Goal: Task Accomplishment & Management: Use online tool/utility

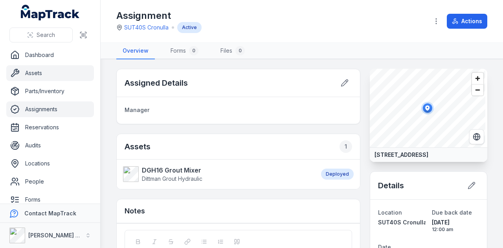
click at [52, 75] on link "Assets" at bounding box center [50, 73] width 88 height 16
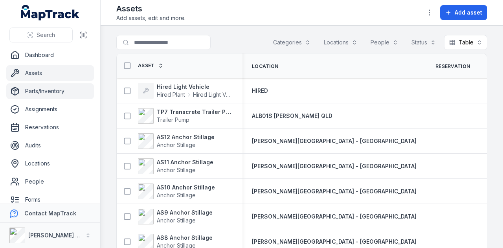
click at [59, 92] on link "Parts/Inventory" at bounding box center [50, 91] width 88 height 16
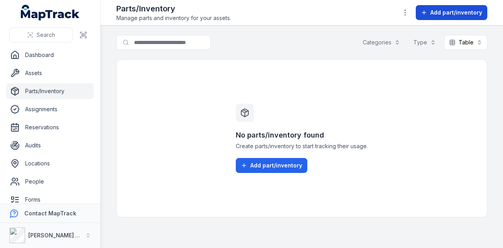
click at [441, 11] on span "Add part/inventory" at bounding box center [457, 13] width 52 height 8
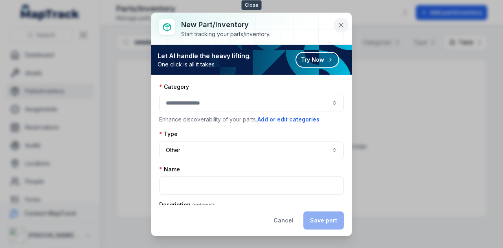
click at [345, 24] on icon at bounding box center [341, 25] width 8 height 8
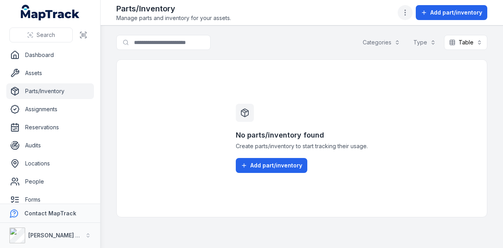
click at [406, 15] on icon "button" at bounding box center [406, 13] width 8 height 8
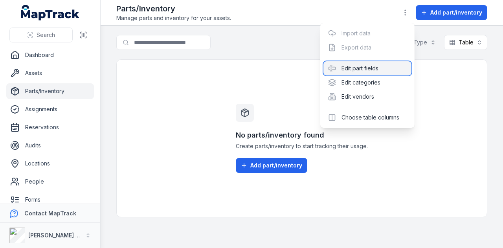
click at [392, 68] on div "Edit part fields" at bounding box center [368, 68] width 88 height 14
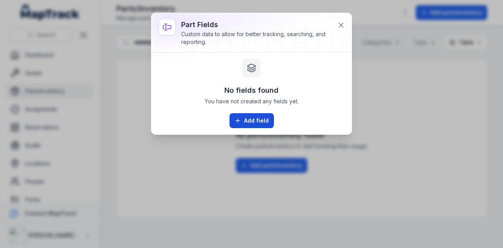
click at [251, 119] on button "Add field" at bounding box center [252, 120] width 44 height 15
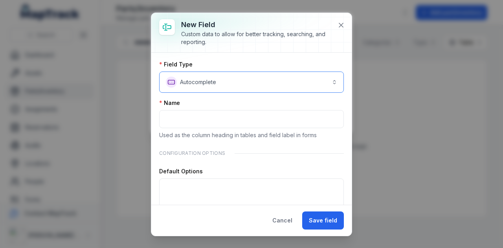
click at [264, 85] on button "**********" at bounding box center [251, 82] width 185 height 21
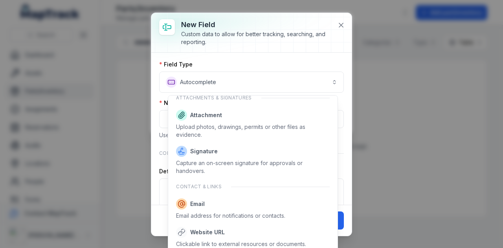
scroll to position [503, 0]
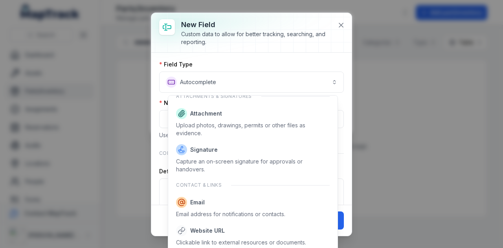
click at [343, 144] on div "**********" at bounding box center [251, 129] width 201 height 152
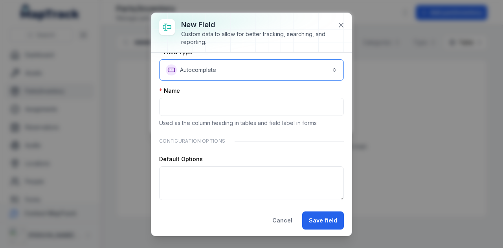
scroll to position [0, 0]
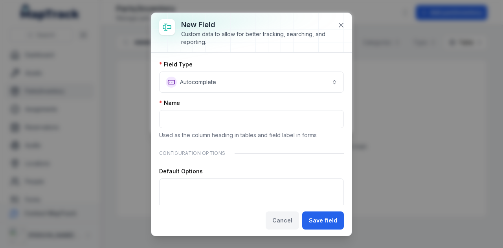
click at [280, 223] on button "Cancel" at bounding box center [282, 221] width 33 height 18
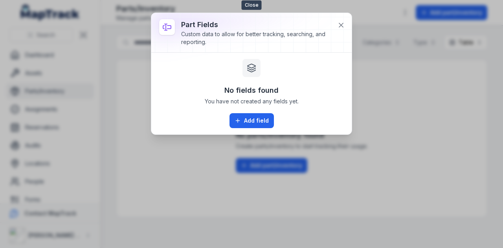
drag, startPoint x: 341, startPoint y: 26, endPoint x: 374, endPoint y: 31, distance: 33.2
click at [341, 26] on icon at bounding box center [341, 25] width 8 height 8
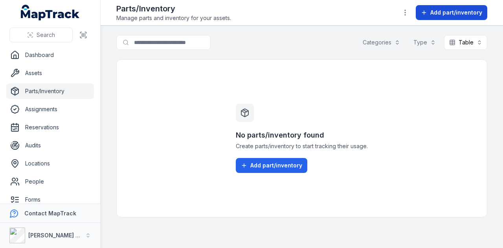
click at [484, 15] on button "Add part/inventory" at bounding box center [452, 12] width 72 height 15
